Goal: Information Seeking & Learning: Learn about a topic

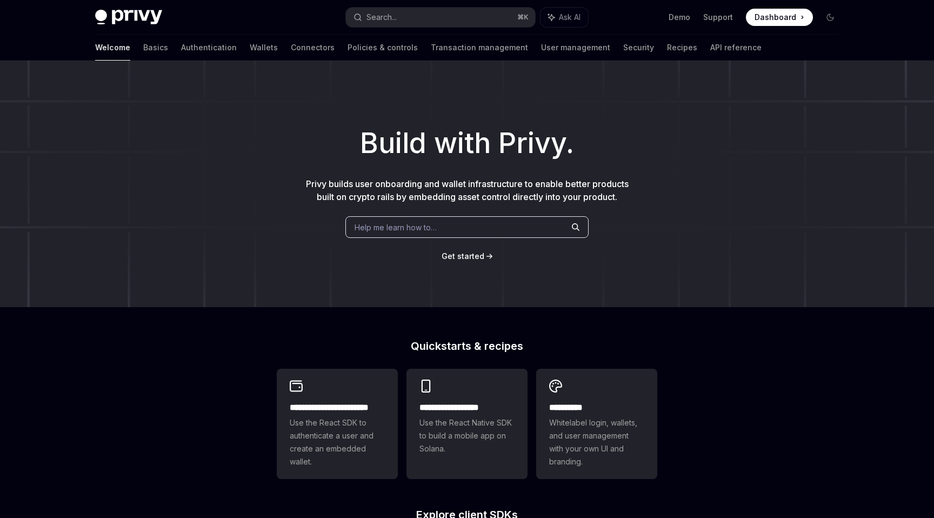
click at [695, 70] on div "Build with Privy. Privy builds user onboarding and wallet infrastructure to ena…" at bounding box center [467, 184] width 934 height 246
click at [148, 16] on img at bounding box center [128, 17] width 67 height 15
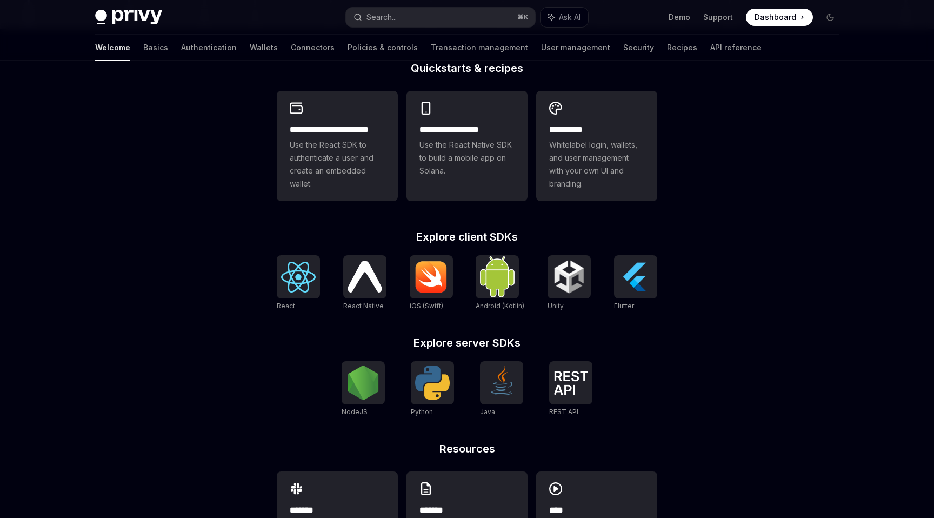
scroll to position [342, 0]
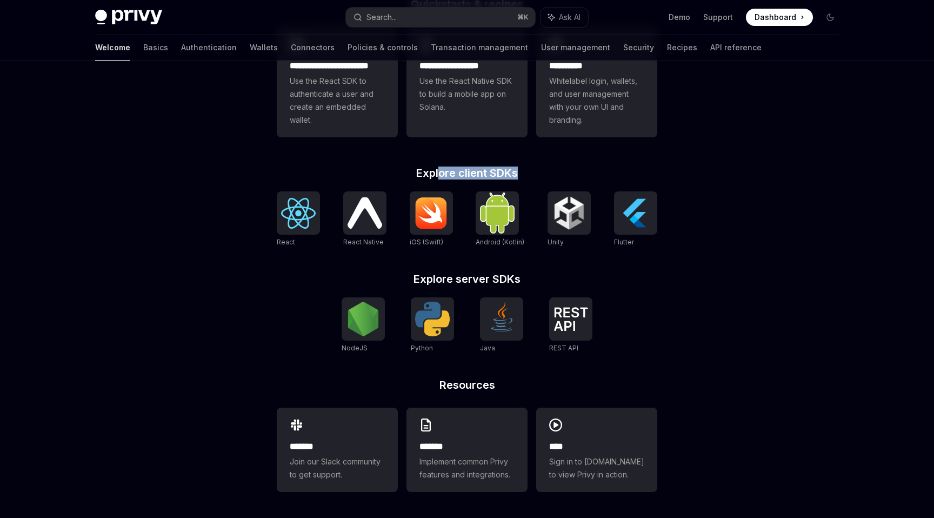
drag, startPoint x: 441, startPoint y: 176, endPoint x: 529, endPoint y: 176, distance: 88.6
click at [529, 176] on h2 "Explore client SDKs" at bounding box center [467, 173] width 381 height 11
click at [773, 194] on div "**********" at bounding box center [467, 118] width 934 height 799
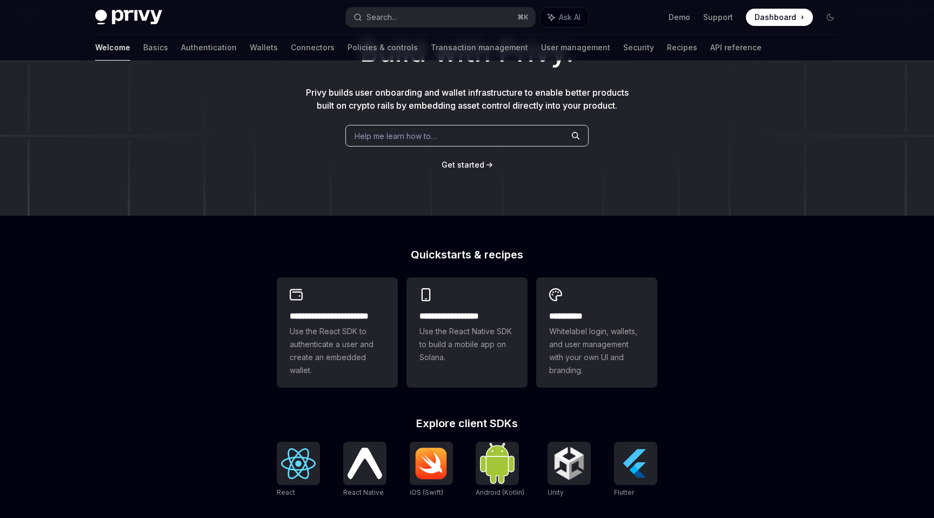
scroll to position [0, 0]
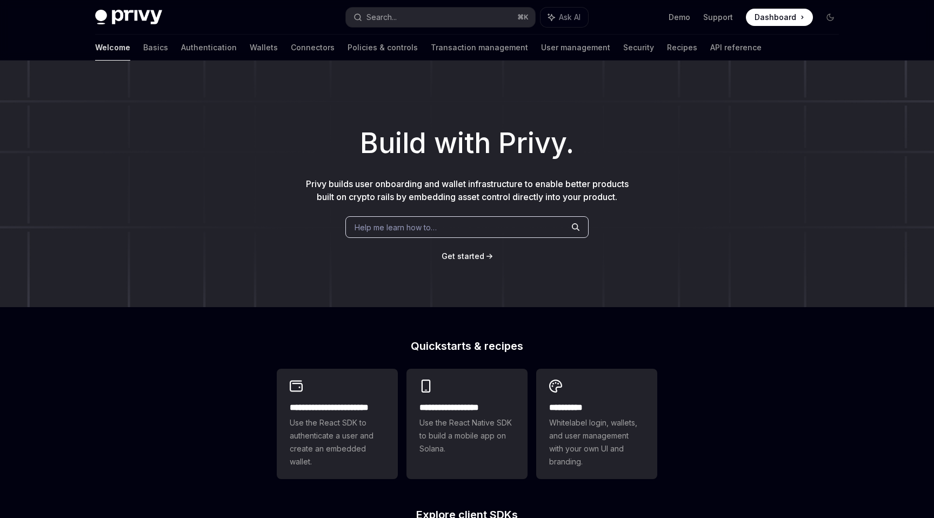
click at [131, 17] on img at bounding box center [128, 17] width 67 height 15
click at [151, 15] on img at bounding box center [128, 17] width 67 height 15
type textarea "*"
click at [671, 163] on h1 "Build with Privy." at bounding box center [466, 143] width 899 height 42
